Goal: Transaction & Acquisition: Subscribe to service/newsletter

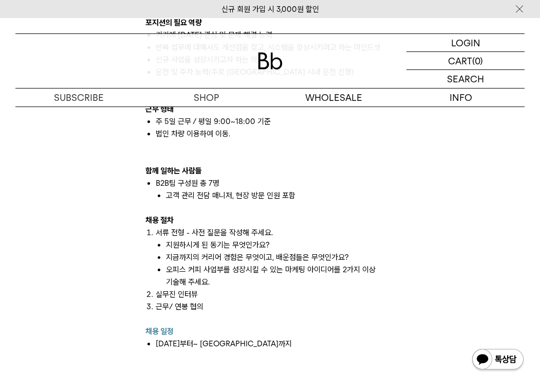
scroll to position [941, 0]
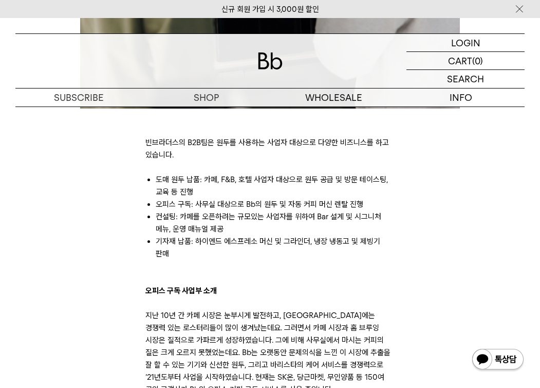
scroll to position [376, 0]
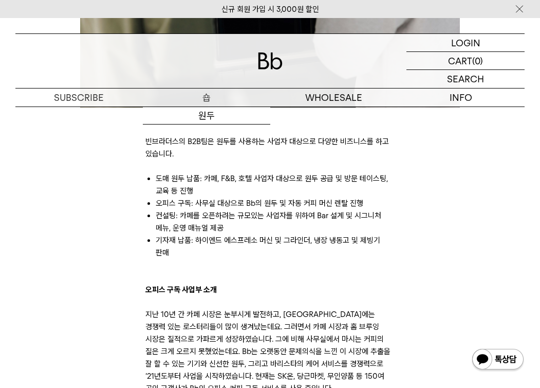
click at [202, 96] on p "숍" at bounding box center [207, 97] width 128 height 18
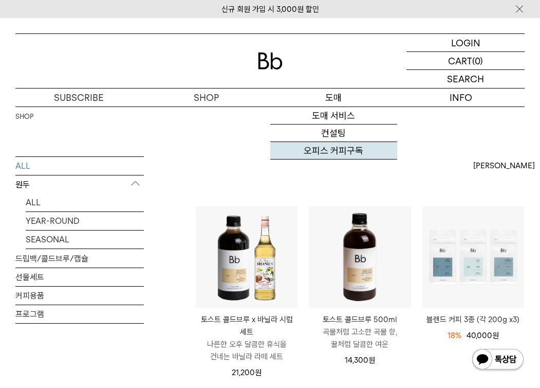
click at [336, 149] on link "오피스 커피구독" at bounding box center [335, 150] width 128 height 17
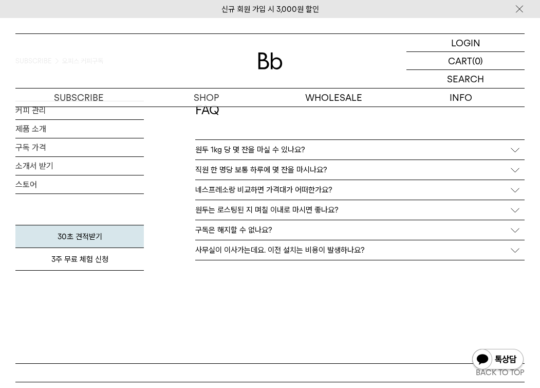
scroll to position [1642, 0]
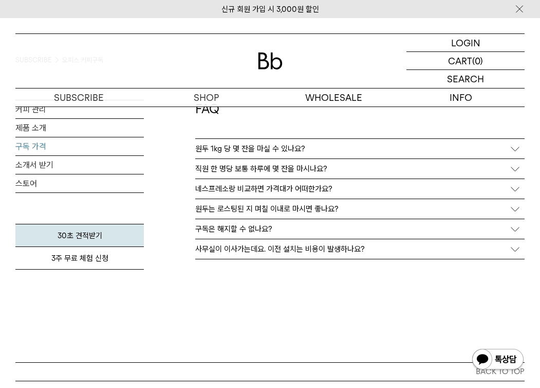
click at [62, 145] on link "구독 가격" at bounding box center [79, 146] width 129 height 18
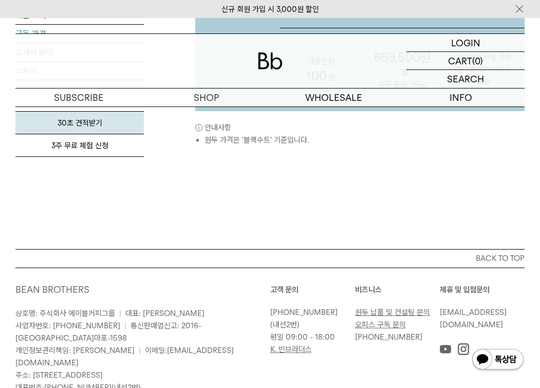
scroll to position [819, 0]
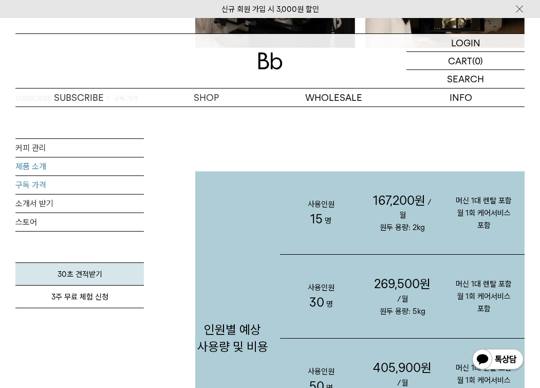
click at [51, 158] on link "제품 소개" at bounding box center [79, 166] width 129 height 18
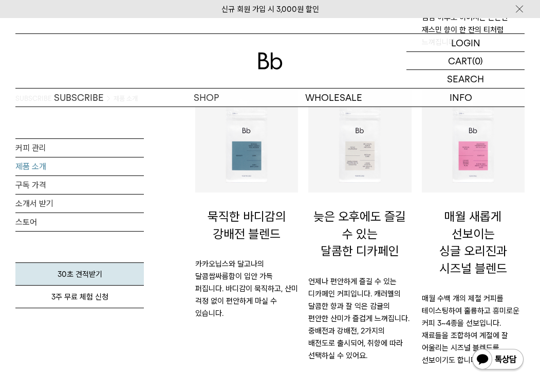
scroll to position [417, 0]
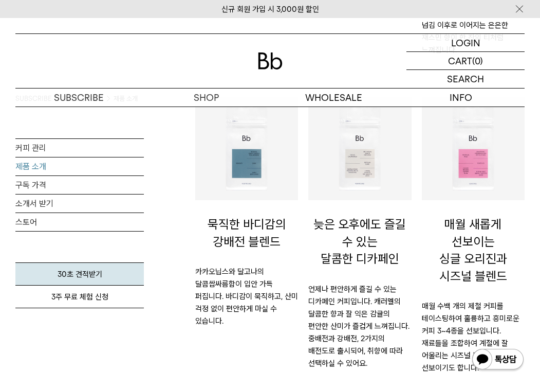
click at [360, 160] on img at bounding box center [360, 148] width 93 height 93
click at [360, 202] on p "늦은 오후에도 즐길 수 있는 달콤한 디카페인" at bounding box center [360, 241] width 103 height 83
click at [360, 210] on p "늦은 오후에도 즐길 수 있는 달콤한 디카페인" at bounding box center [360, 241] width 103 height 83
click at [351, 267] on p "늦은 오후에도 즐길 수 있는 달콤한 디카페인" at bounding box center [360, 241] width 103 height 83
click at [351, 283] on p "언제나 편안하게 즐길 수 있는 디카페인 커피입니다. 캐러멜의 달콤한 향과 잘 익은 감귤의 편안한 산미가 즐겁게 느껴집니다. 중배전과 강배전, …" at bounding box center [360, 326] width 103 height 86
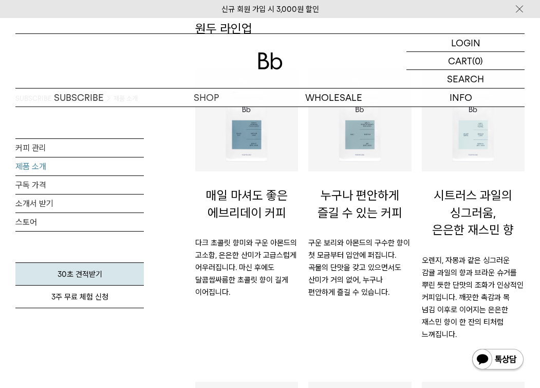
scroll to position [133, 0]
click at [46, 152] on link "커피 관리" at bounding box center [79, 148] width 129 height 18
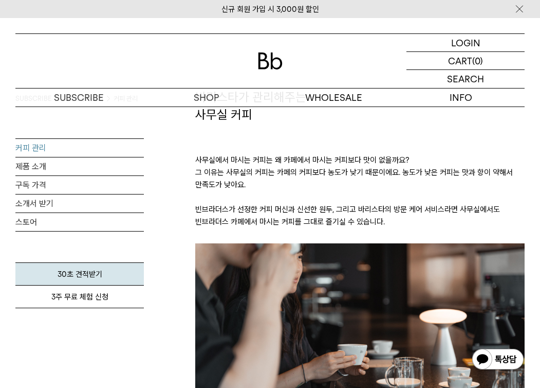
scroll to position [64, 0]
click at [86, 207] on link "소개서 받기" at bounding box center [79, 203] width 129 height 18
click at [291, 179] on p "사무실에서 마시는 커피는 왜 카페에서 마시는 커피보다 맛이 없을까요? 그 이유는 사무실의 커피는 카페의 커피보다 농도가 낮기 때문이에요. 농도…" at bounding box center [360, 183] width 330 height 120
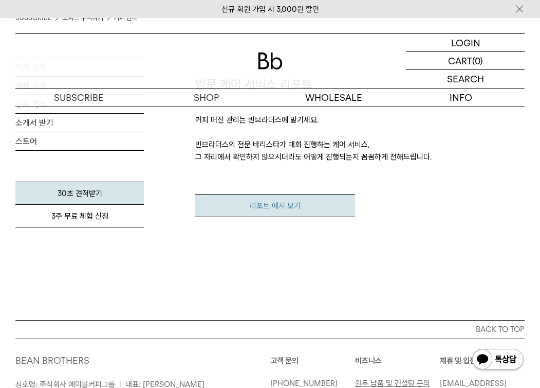
scroll to position [1118, 0]
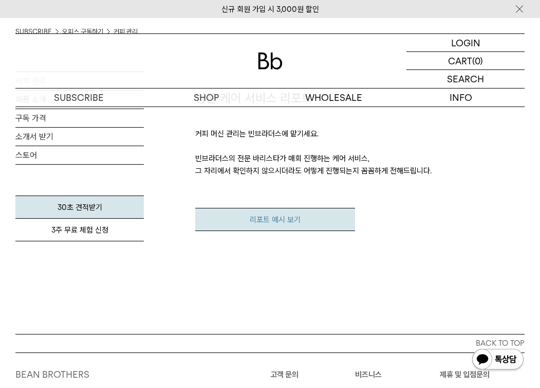
click at [265, 219] on link "리포트 예시 보기" at bounding box center [275, 219] width 160 height 23
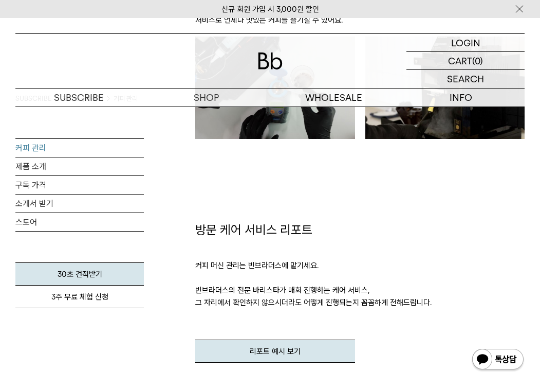
scroll to position [964, 0]
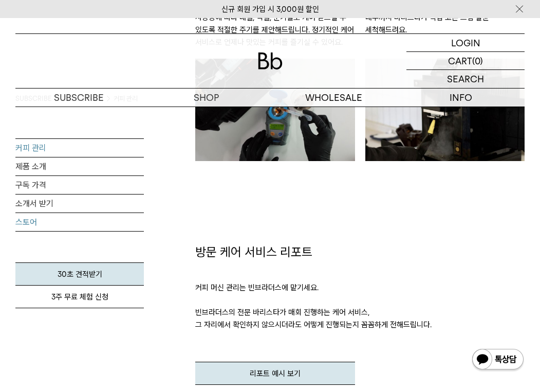
click at [39, 220] on link "스토어" at bounding box center [79, 222] width 129 height 18
click at [55, 205] on link "소개서 받기" at bounding box center [79, 203] width 129 height 18
click at [35, 167] on link "제품 소개" at bounding box center [79, 166] width 129 height 18
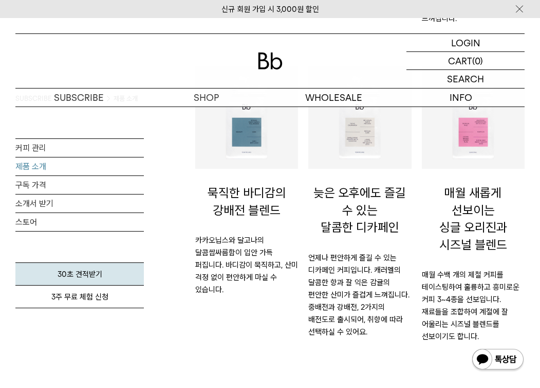
scroll to position [449, 0]
click at [172, 39] on div at bounding box center [270, 61] width 510 height 54
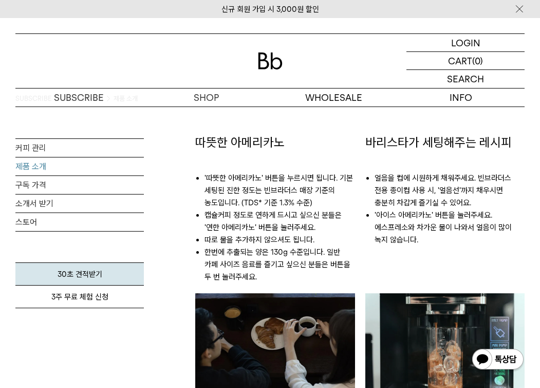
scroll to position [779, 0]
